Goal: Information Seeking & Learning: Learn about a topic

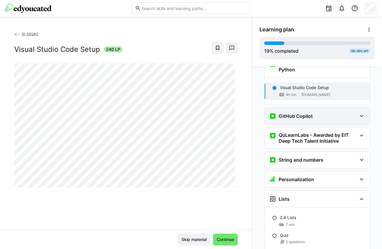
scroll to position [279, 0]
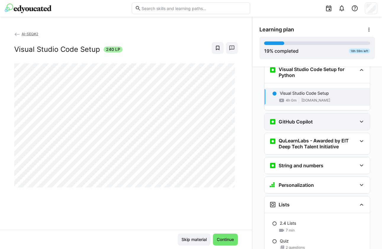
click at [297, 119] on h3 "GitHub Copilot" at bounding box center [296, 122] width 34 height 6
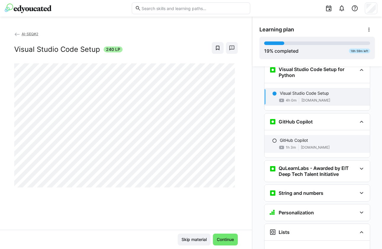
click at [285, 137] on p "GitHub Copilot" at bounding box center [294, 140] width 28 height 6
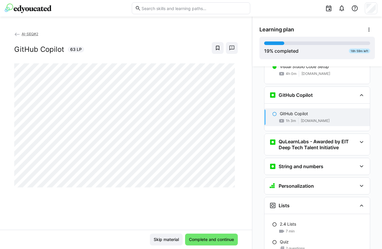
scroll to position [317, 0]
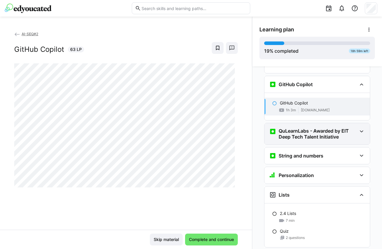
click at [310, 128] on h3 "QuLearnLabs - Awarded by EIT Deep Tech Talent Initiative" at bounding box center [318, 134] width 78 height 12
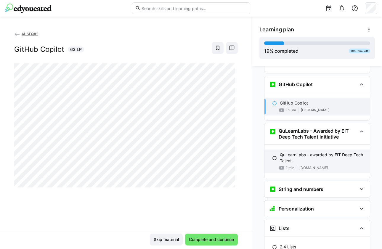
click at [285, 152] on p "QuLearnLabs - awarded by EIT Deep Tech Talent" at bounding box center [322, 158] width 85 height 12
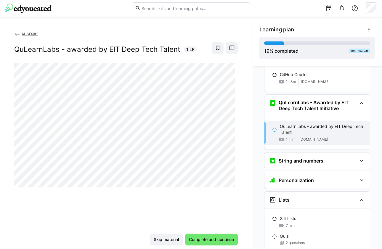
scroll to position [364, 0]
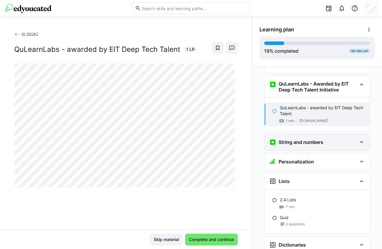
click at [284, 139] on h3 "String and numbers" at bounding box center [301, 142] width 45 height 6
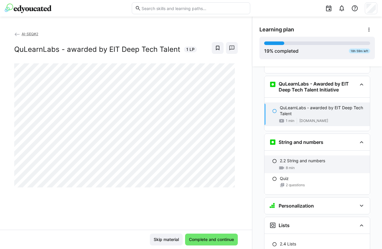
click at [296, 158] on p "2.2 String and numbers" at bounding box center [302, 161] width 45 height 6
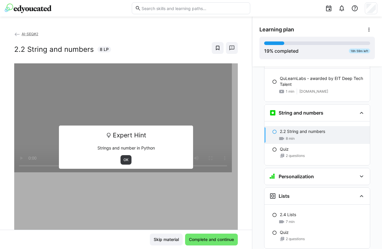
scroll to position [421, 0]
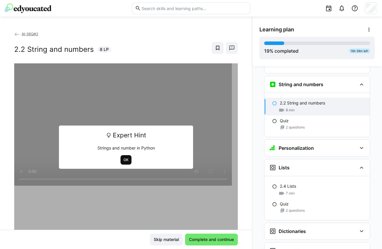
click at [125, 156] on span "OK" at bounding box center [126, 159] width 11 height 9
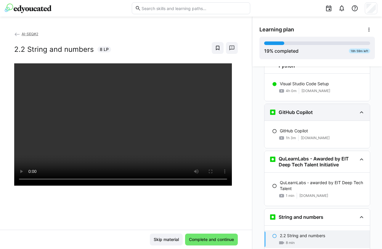
scroll to position [289, 0]
click at [291, 109] on h3 "GitHub Copilot" at bounding box center [296, 112] width 34 height 6
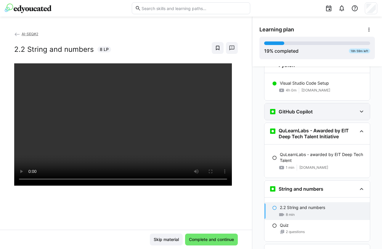
click at [287, 109] on h3 "GitHub Copilot" at bounding box center [296, 112] width 34 height 6
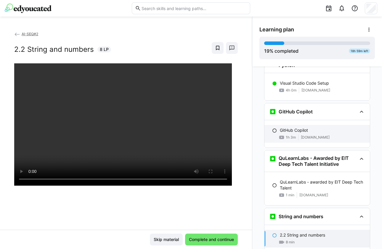
click at [288, 127] on p "GitHub Copilot" at bounding box center [294, 130] width 28 height 6
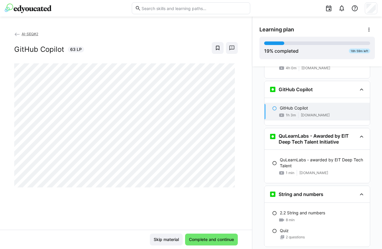
scroll to position [317, 0]
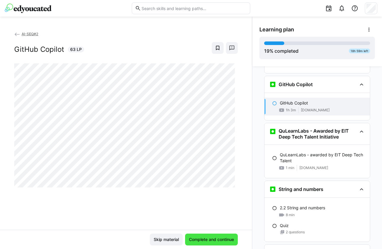
click at [217, 236] on span "Complete and continue" at bounding box center [211, 240] width 53 height 12
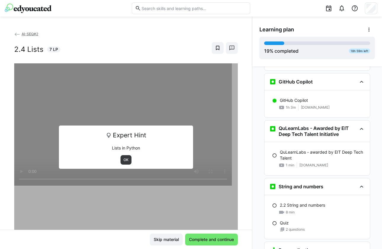
scroll to position [321, 0]
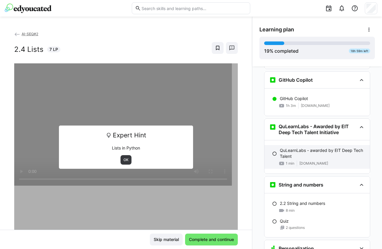
click at [287, 147] on p "QuLearnLabs - awarded by EIT Deep Tech Talent" at bounding box center [322, 153] width 85 height 12
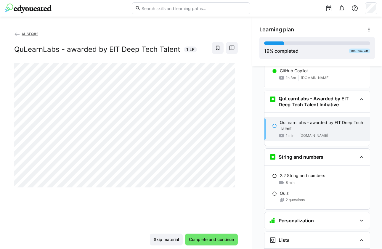
scroll to position [364, 0]
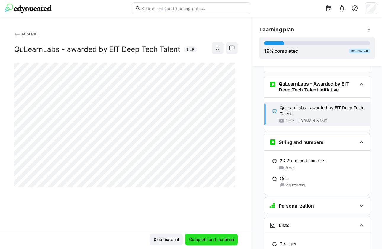
click at [220, 238] on span "Complete and continue" at bounding box center [211, 240] width 47 height 6
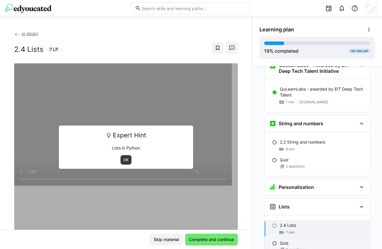
scroll to position [390, 0]
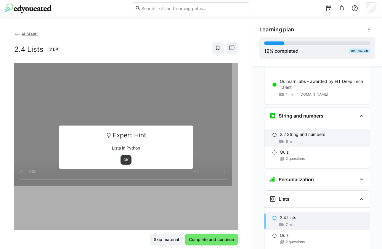
click at [287, 132] on p "2.2 String and numbers" at bounding box center [302, 135] width 45 height 6
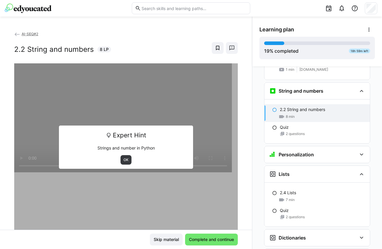
scroll to position [421, 0]
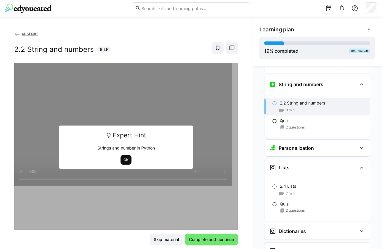
click at [123, 160] on span "OK" at bounding box center [126, 160] width 6 height 5
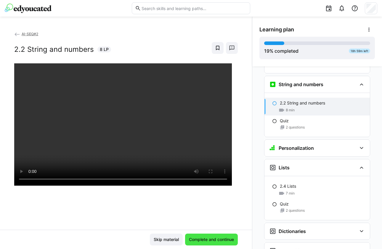
click at [224, 242] on span "Complete and continue" at bounding box center [211, 240] width 47 height 6
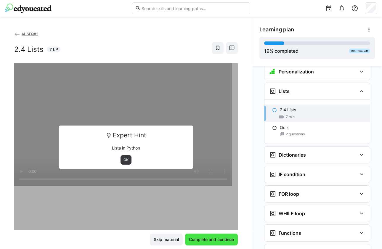
scroll to position [505, 0]
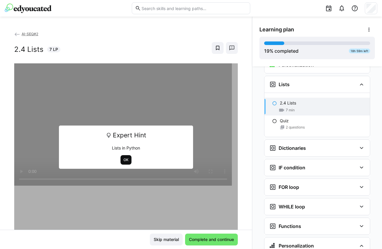
click at [123, 158] on span "OK" at bounding box center [126, 160] width 6 height 5
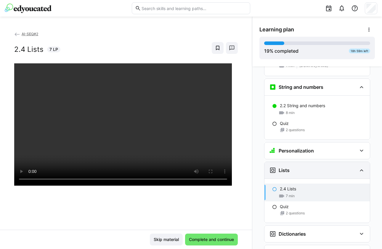
scroll to position [421, 0]
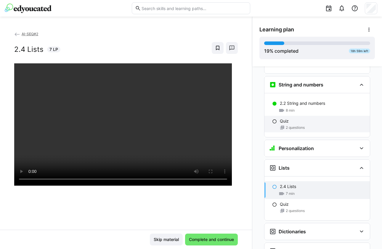
click at [280, 118] on p "Quiz" at bounding box center [284, 121] width 9 height 6
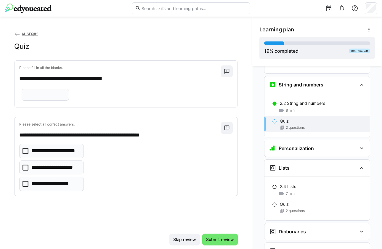
scroll to position [421, 0]
click at [224, 70] on eds-icon at bounding box center [227, 71] width 6 height 6
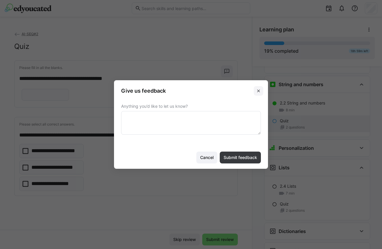
click at [258, 89] on eds-icon at bounding box center [258, 91] width 5 height 5
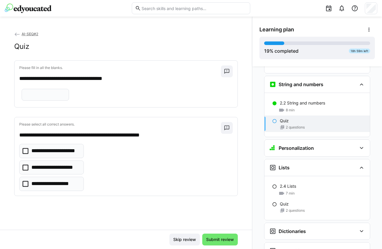
scroll to position [1, 0]
click at [41, 97] on input "text" at bounding box center [45, 94] width 41 height 5
type input "*****"
click at [66, 171] on p "**********" at bounding box center [53, 168] width 44 height 8
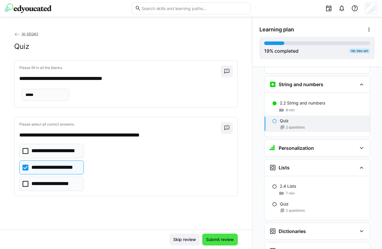
click at [209, 238] on span "Submit review" at bounding box center [220, 240] width 30 height 6
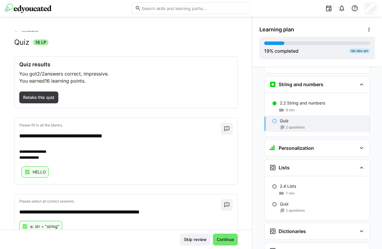
scroll to position [0, 0]
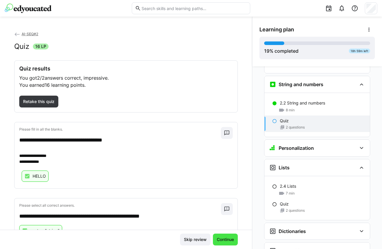
click at [221, 238] on span "Continue" at bounding box center [225, 240] width 19 height 6
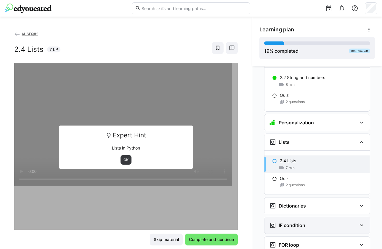
scroll to position [437, 0]
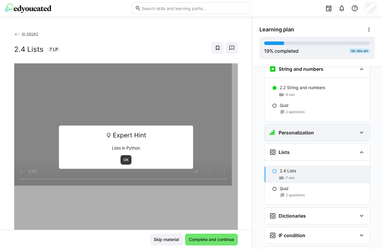
click at [291, 130] on h3 "Personalization" at bounding box center [296, 133] width 35 height 6
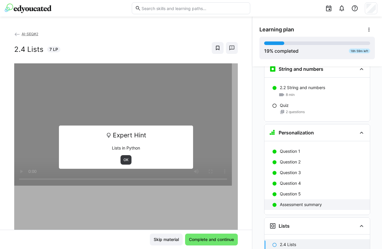
click at [296, 202] on p "Assessment summary" at bounding box center [301, 205] width 42 height 6
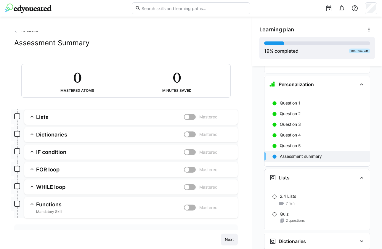
scroll to position [0, 0]
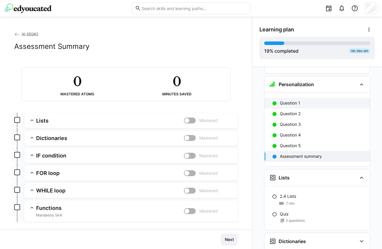
click at [284, 100] on p "Question 1" at bounding box center [290, 103] width 20 height 6
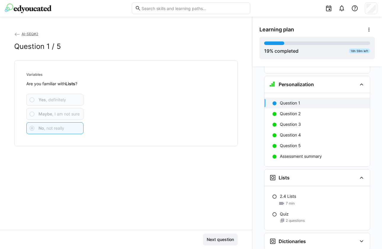
click at [252, 146] on div "Meet The Mentors - [PERSON_NAME] Meet the Mentor in Software Engineering for Qu…" at bounding box center [317, 157] width 130 height 183
click at [228, 240] on span "Next question" at bounding box center [220, 240] width 29 height 6
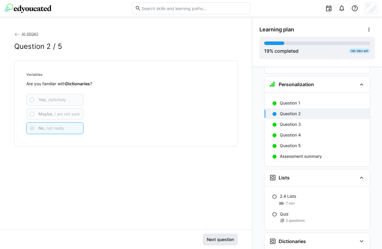
click at [228, 240] on span "Next question" at bounding box center [220, 240] width 29 height 6
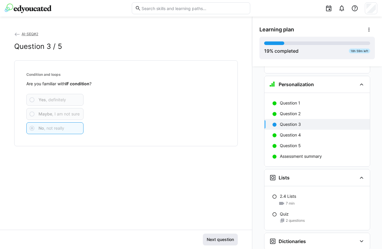
click at [228, 240] on span "Next question" at bounding box center [220, 240] width 29 height 6
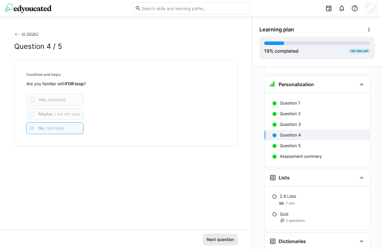
click at [228, 240] on span "Next question" at bounding box center [220, 240] width 29 height 6
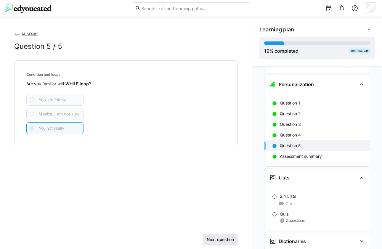
click at [228, 240] on span "Next question" at bounding box center [220, 240] width 29 height 6
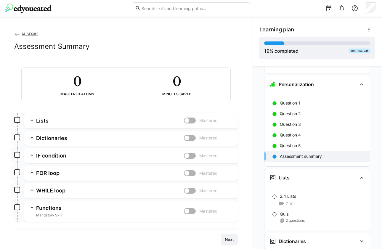
click at [228, 240] on span "Next" at bounding box center [229, 240] width 11 height 6
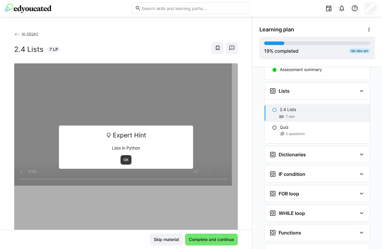
scroll to position [578, 0]
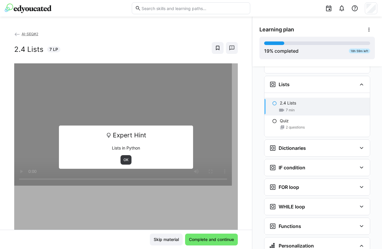
click at [273, 101] on eds-icon at bounding box center [274, 103] width 5 height 5
click at [125, 158] on span "OK" at bounding box center [126, 160] width 6 height 5
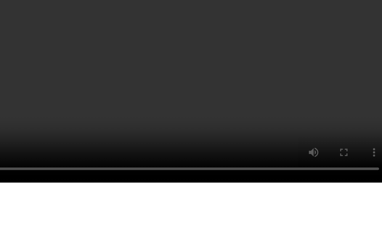
scroll to position [22, 0]
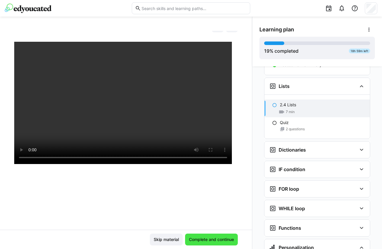
click at [217, 239] on span "Complete and continue" at bounding box center [211, 240] width 47 height 6
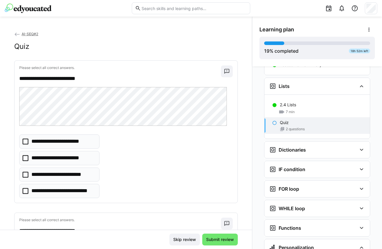
click at [27, 190] on icon at bounding box center [26, 191] width 6 height 6
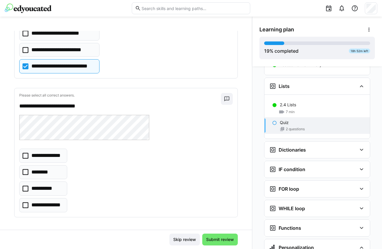
scroll to position [126, 0]
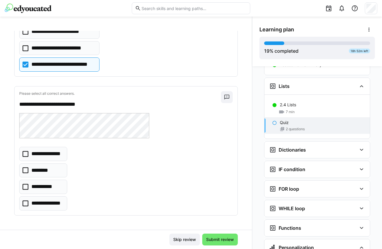
click at [22, 203] on eds-checkbox "**********" at bounding box center [43, 203] width 48 height 14
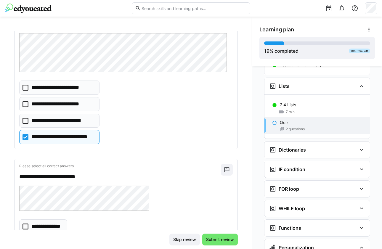
scroll to position [48, 0]
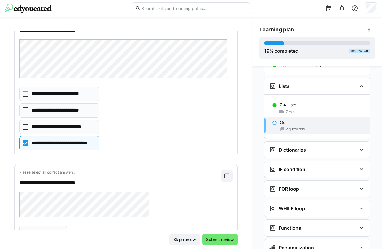
click at [263, 8] on div at bounding box center [315, 8] width 123 height 17
click at [28, 109] on icon at bounding box center [26, 111] width 6 height 6
click at [26, 142] on icon at bounding box center [26, 143] width 6 height 6
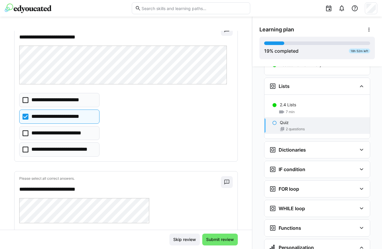
scroll to position [38, 0]
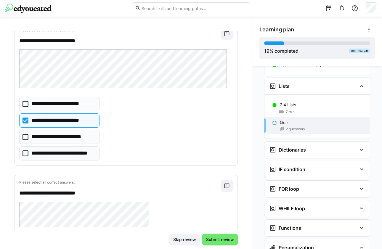
click at [26, 103] on icon at bounding box center [26, 104] width 6 height 6
click at [25, 118] on icon at bounding box center [26, 121] width 6 height 6
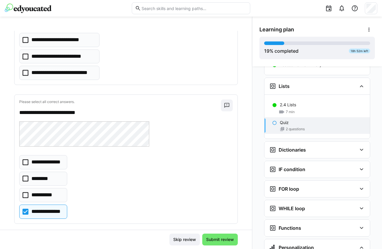
scroll to position [126, 0]
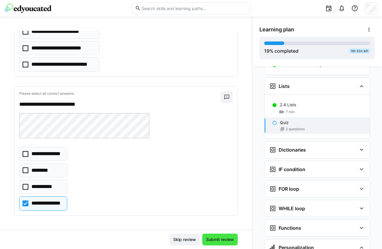
click at [220, 238] on span "Submit review" at bounding box center [220, 240] width 30 height 6
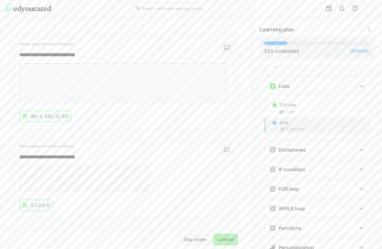
scroll to position [88, 0]
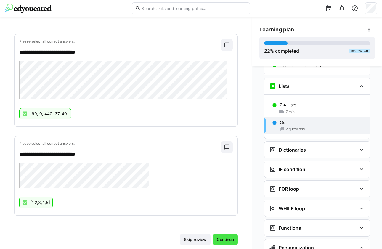
click at [223, 240] on span "Continue" at bounding box center [225, 240] width 19 height 6
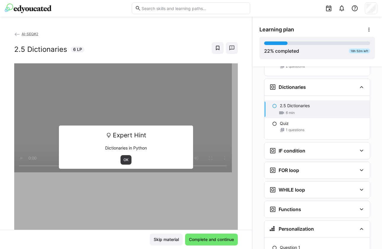
scroll to position [642, 0]
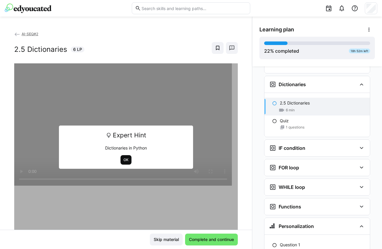
click at [123, 158] on span "OK" at bounding box center [126, 160] width 6 height 5
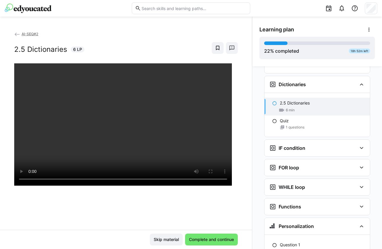
scroll to position [3, 0]
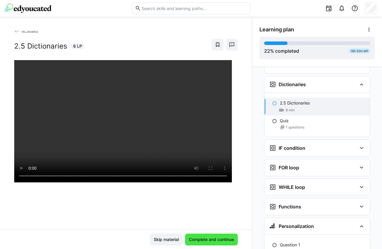
click at [215, 239] on span "Complete and continue" at bounding box center [211, 240] width 47 height 6
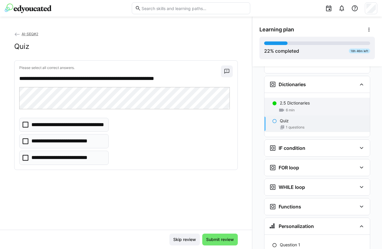
click at [280, 100] on p "2.5 Dictionaries" at bounding box center [295, 103] width 30 height 6
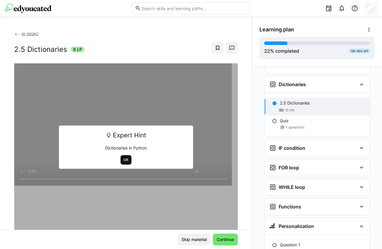
click at [124, 157] on span "OK" at bounding box center [126, 159] width 11 height 9
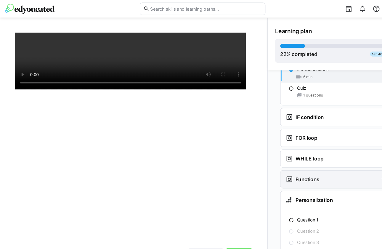
scroll to position [686, 0]
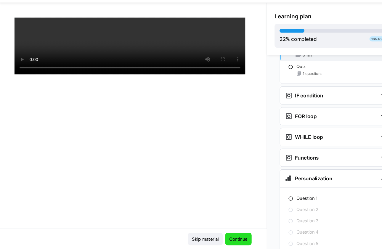
click at [217, 240] on span "Continue" at bounding box center [225, 240] width 19 height 6
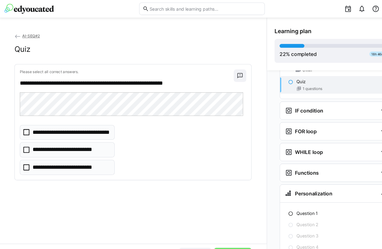
click at [25, 140] on icon at bounding box center [26, 141] width 6 height 6
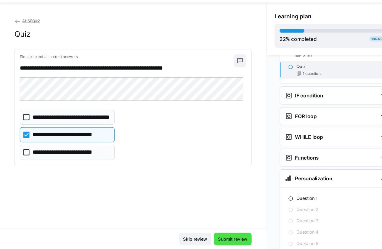
click at [209, 237] on span "Submit review" at bounding box center [220, 240] width 30 height 6
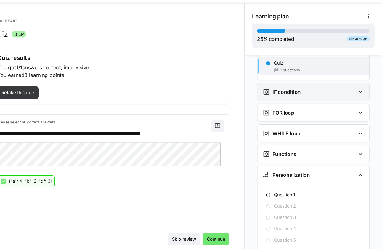
scroll to position [697, 0]
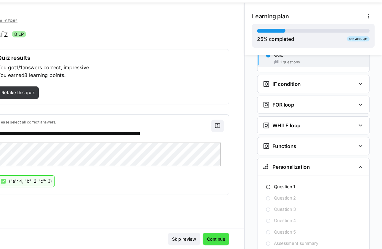
click at [223, 237] on span "Continue" at bounding box center [225, 240] width 19 height 6
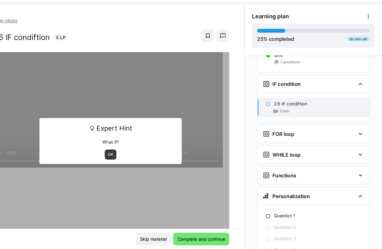
scroll to position [706, 0]
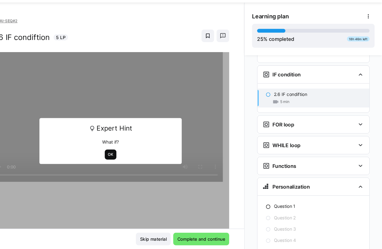
click at [124, 158] on span "OK" at bounding box center [126, 160] width 6 height 5
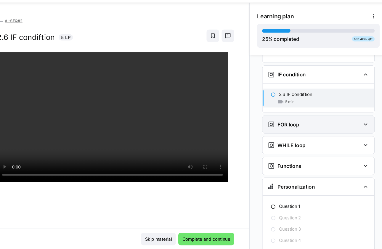
click at [358, 128] on eds-icon at bounding box center [361, 131] width 7 height 7
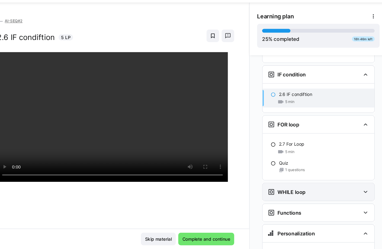
click at [358, 192] on eds-icon at bounding box center [361, 195] width 7 height 7
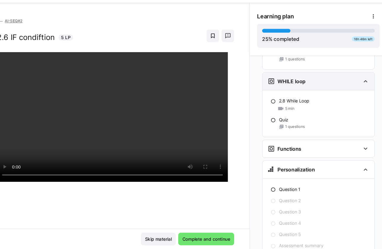
scroll to position [826, 0]
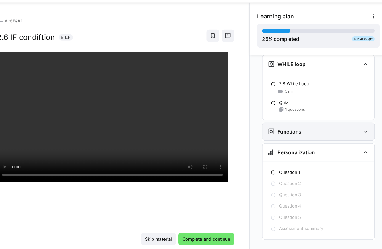
click at [358, 135] on eds-icon at bounding box center [361, 138] width 7 height 7
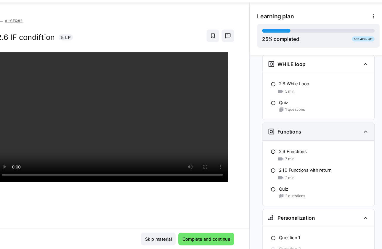
click at [358, 135] on eds-icon at bounding box center [361, 138] width 7 height 7
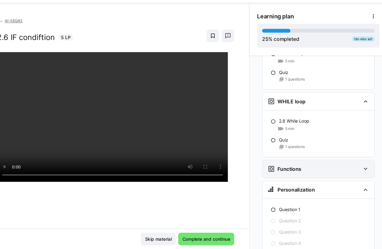
scroll to position [785, 0]
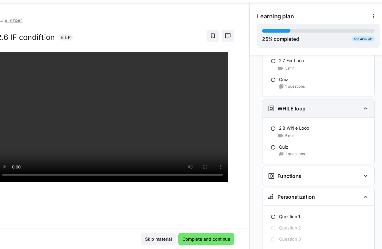
click at [359, 113] on eds-icon at bounding box center [361, 116] width 7 height 7
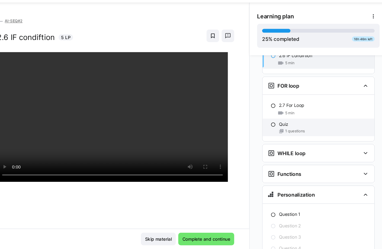
scroll to position [735, 0]
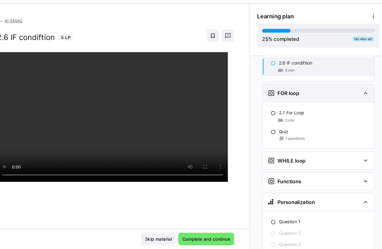
click at [359, 98] on eds-icon at bounding box center [361, 101] width 7 height 7
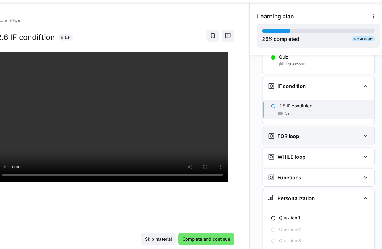
scroll to position [690, 0]
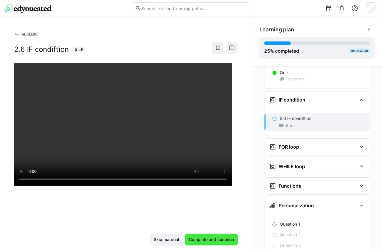
click at [211, 238] on span "Complete and continue" at bounding box center [211, 240] width 47 height 6
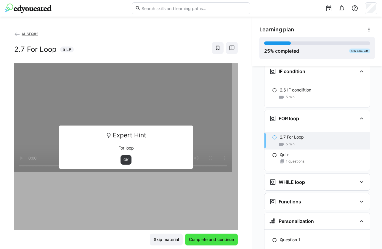
scroll to position [738, 0]
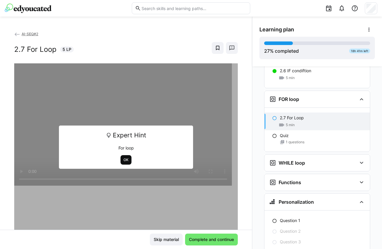
click at [123, 160] on span "OK" at bounding box center [126, 160] width 6 height 5
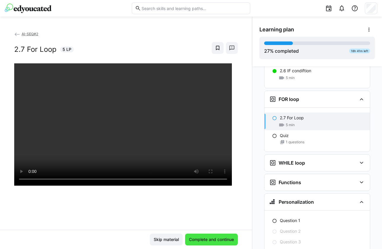
click at [215, 239] on span "Complete and continue" at bounding box center [211, 240] width 47 height 6
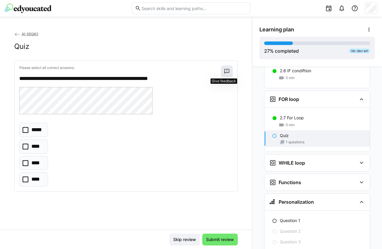
click at [224, 71] on eds-icon at bounding box center [227, 71] width 6 height 6
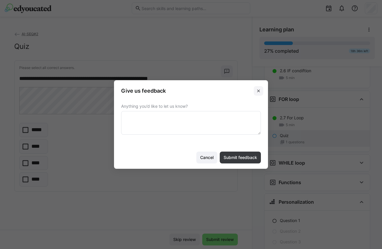
click at [257, 91] on eds-icon at bounding box center [258, 91] width 5 height 5
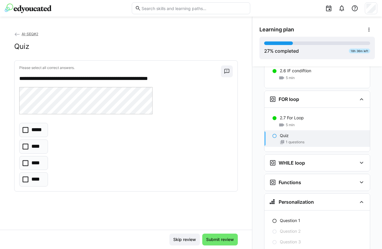
click at [26, 146] on icon at bounding box center [26, 147] width 6 height 6
click at [215, 238] on span "Submit review" at bounding box center [220, 240] width 30 height 6
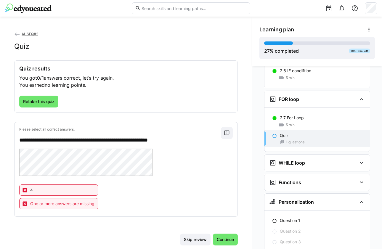
click at [72, 205] on span "One or more answers are missing." at bounding box center [62, 204] width 65 height 6
click at [43, 100] on span "Retake this quiz" at bounding box center [38, 102] width 33 height 6
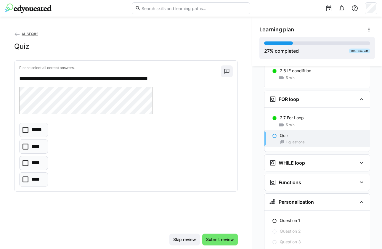
click at [25, 128] on icon at bounding box center [26, 130] width 6 height 6
click at [25, 145] on icon at bounding box center [26, 147] width 6 height 6
click at [215, 238] on span "Submit review" at bounding box center [220, 240] width 30 height 6
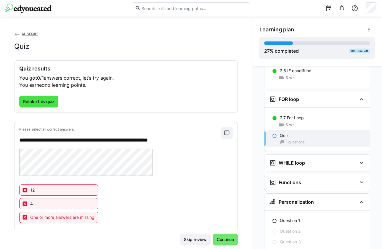
click at [35, 97] on span "Retake this quiz" at bounding box center [38, 102] width 39 height 12
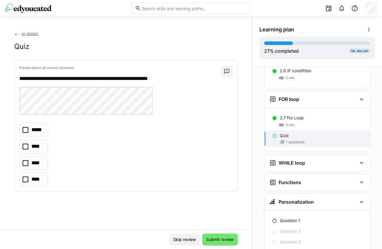
click at [25, 162] on icon at bounding box center [26, 163] width 6 height 6
click at [24, 178] on icon at bounding box center [26, 180] width 6 height 6
click at [220, 239] on span "Submit review" at bounding box center [220, 240] width 30 height 6
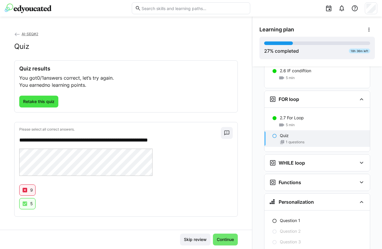
click at [39, 101] on span "Retake this quiz" at bounding box center [38, 102] width 33 height 6
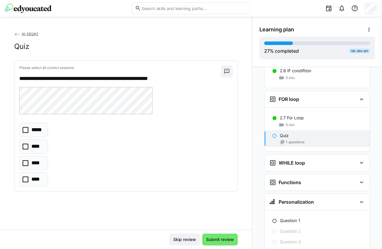
click at [26, 178] on icon at bounding box center [26, 180] width 6 height 6
click at [26, 127] on icon at bounding box center [26, 130] width 6 height 6
click at [218, 237] on span "Submit review" at bounding box center [220, 240] width 30 height 6
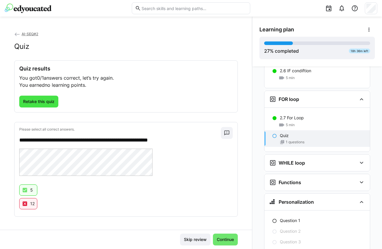
click at [41, 101] on span "Retake this quiz" at bounding box center [38, 102] width 33 height 6
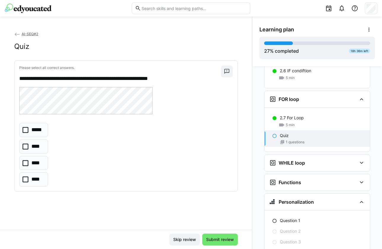
click at [26, 180] on icon at bounding box center [26, 180] width 6 height 6
click at [24, 164] on icon at bounding box center [26, 163] width 6 height 6
click at [25, 145] on icon at bounding box center [26, 147] width 6 height 6
click at [26, 160] on icon at bounding box center [26, 163] width 6 height 6
click at [218, 237] on span "Submit review" at bounding box center [220, 240] width 30 height 6
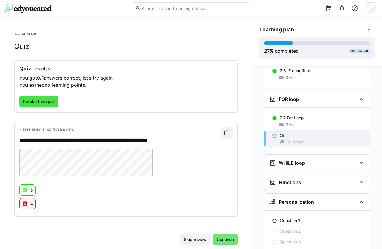
click at [41, 99] on span "Retake this quiz" at bounding box center [38, 102] width 33 height 6
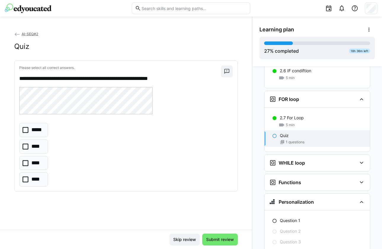
click at [25, 178] on icon at bounding box center [26, 180] width 6 height 6
click at [25, 163] on icon at bounding box center [26, 163] width 6 height 6
click at [217, 239] on span "Submit review" at bounding box center [220, 240] width 30 height 6
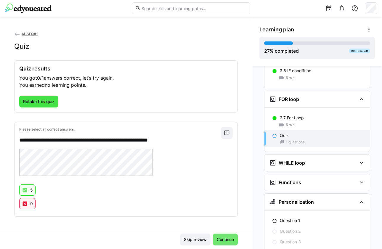
click at [40, 97] on span "Retake this quiz" at bounding box center [38, 102] width 39 height 12
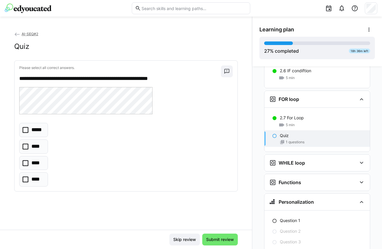
click at [26, 179] on icon at bounding box center [26, 180] width 6 height 6
click at [26, 145] on icon at bounding box center [26, 147] width 6 height 6
click at [221, 241] on span "Submit review" at bounding box center [220, 240] width 30 height 6
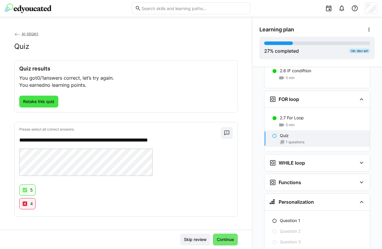
click at [43, 99] on span "Retake this quiz" at bounding box center [38, 102] width 33 height 6
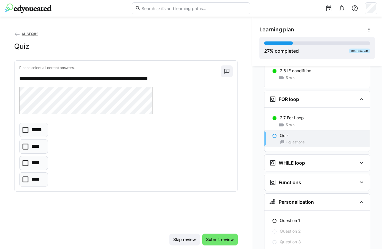
click at [25, 177] on icon at bounding box center [26, 180] width 6 height 6
click at [214, 241] on span "Submit review" at bounding box center [220, 240] width 30 height 6
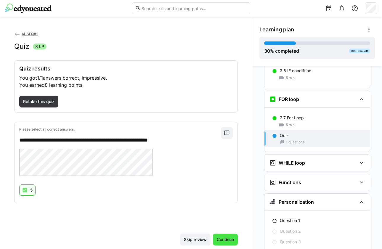
click at [222, 239] on span "Continue" at bounding box center [225, 240] width 19 height 6
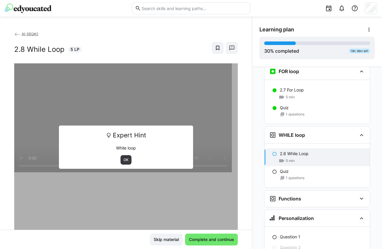
scroll to position [782, 0]
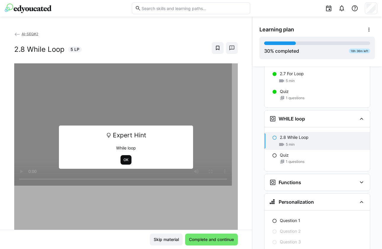
click at [123, 159] on span "OK" at bounding box center [126, 160] width 6 height 5
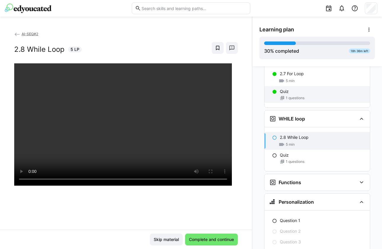
click at [288, 86] on div "Quiz 1 questions" at bounding box center [316, 94] width 105 height 17
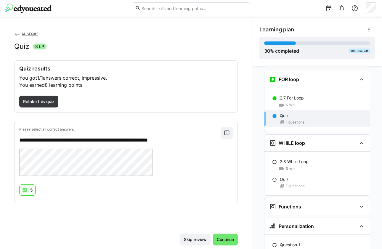
scroll to position [753, 0]
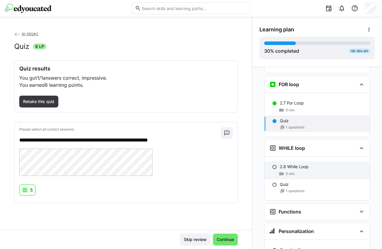
click at [283, 164] on p "2.8 While Loop" at bounding box center [294, 167] width 29 height 6
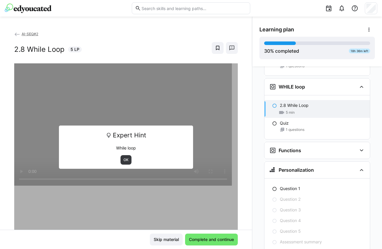
scroll to position [817, 0]
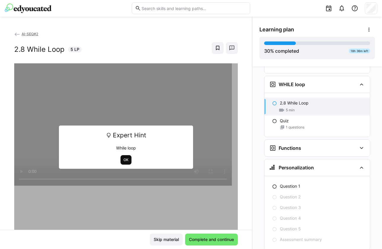
click at [125, 158] on span "OK" at bounding box center [126, 160] width 6 height 5
